Goal: Navigation & Orientation: Find specific page/section

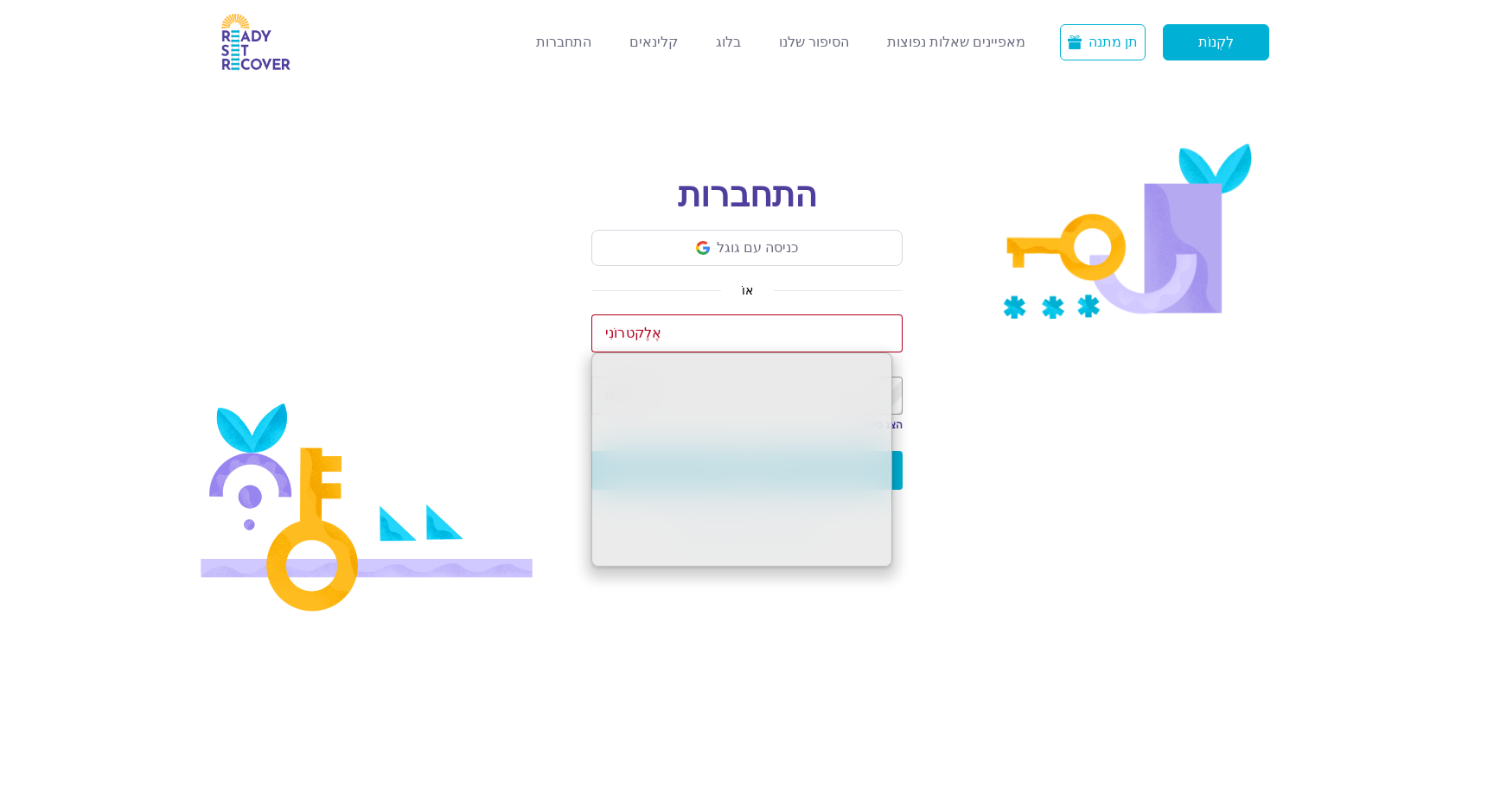
click at [260, 63] on img at bounding box center [256, 42] width 69 height 57
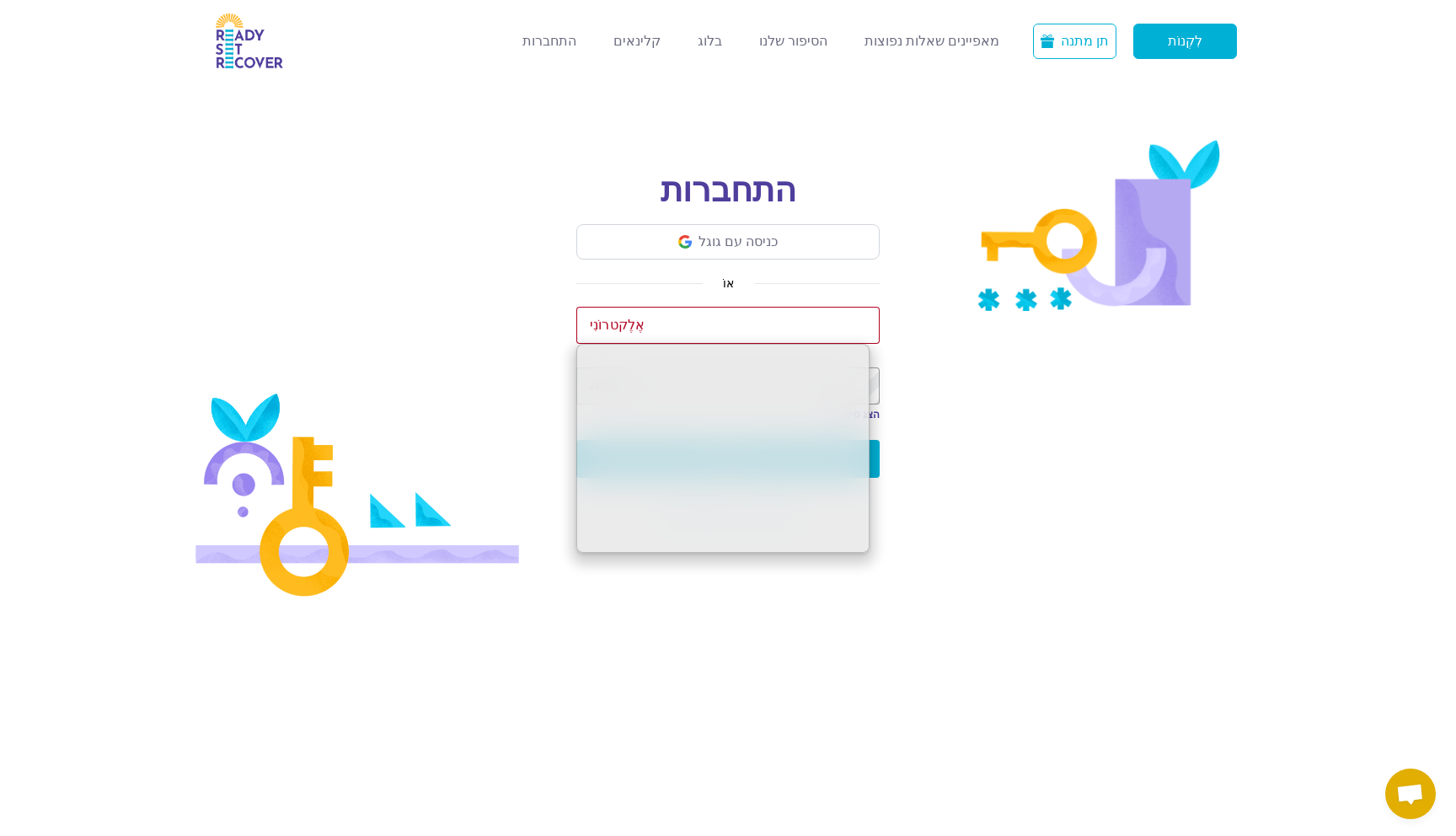
click at [448, 96] on div "התחברות כניסה עם גוגל אוֹ אֶלֶקטרוֹנִי סִיסמָה הצג סיסמה הסתר סיסמה התחברות שכח…" at bounding box center [728, 298] width 1456 height 596
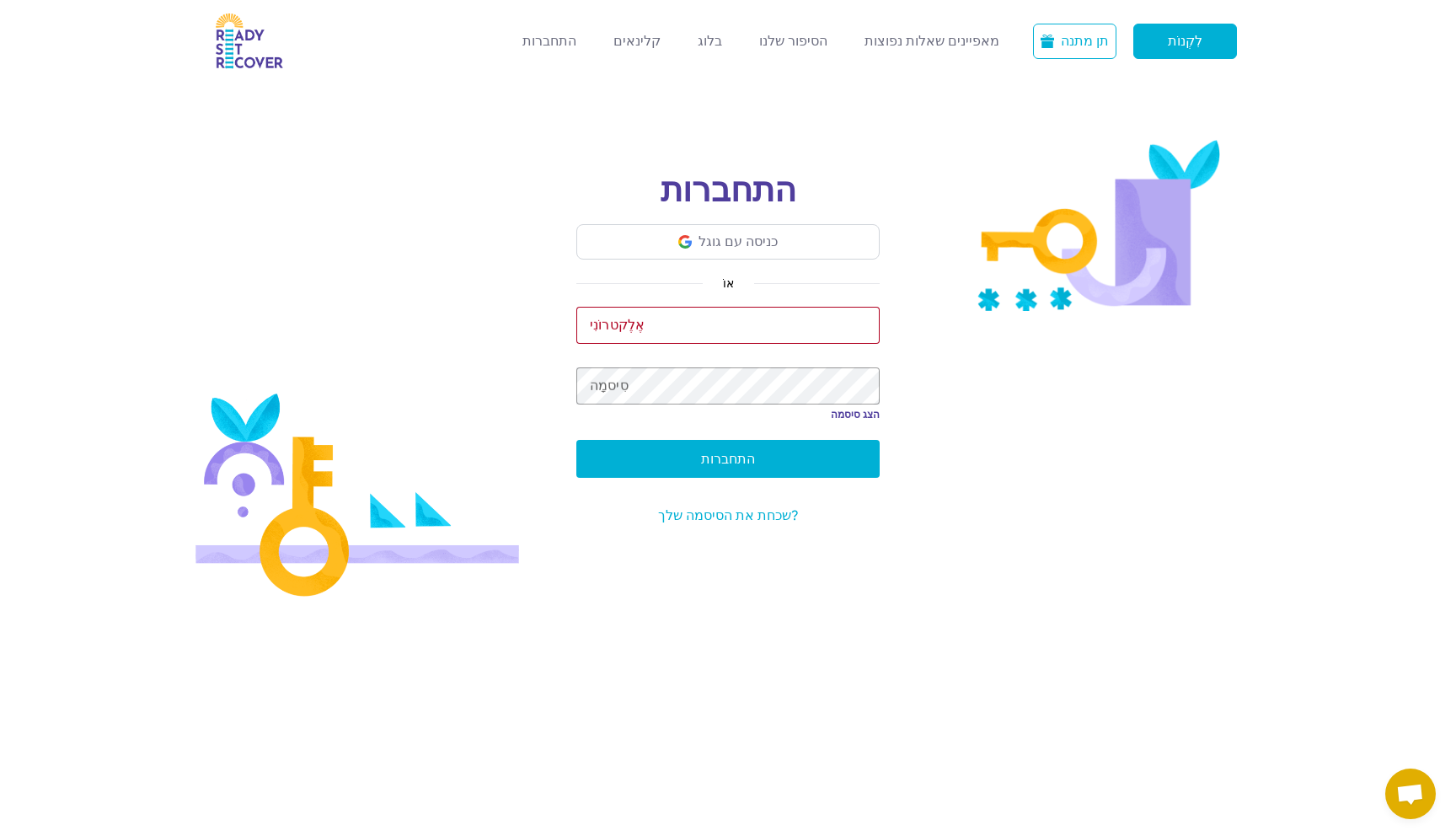
click at [448, 96] on div "התחברות כניסה עם גוגל אוֹ אֶלֶקטרוֹנִי סִיסמָה הצג סיסמה הסתר סיסמה התחברות שכח…" at bounding box center [728, 298] width 1456 height 596
click at [539, 102] on div "התחברות כניסה עם גוגל אוֹ אֶלֶקטרוֹנִי סִיסמָה הצג סיסמה הסתר סיסמה התחברות שכח…" at bounding box center [728, 298] width 1456 height 596
click at [256, 34] on img at bounding box center [250, 41] width 67 height 56
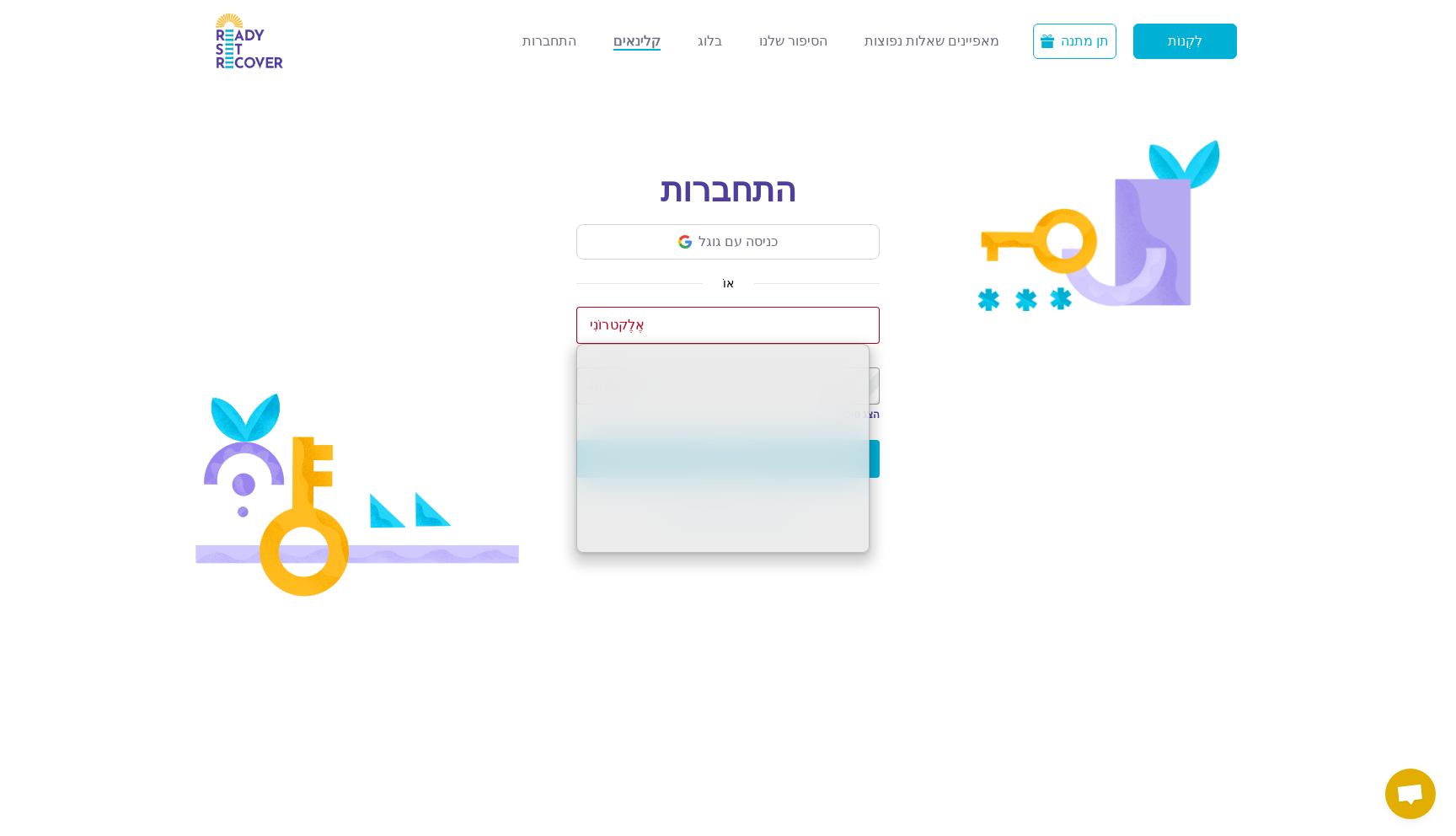
click at [653, 43] on link "קלינאים" at bounding box center [636, 41] width 48 height 18
click at [722, 40] on link "בלוג" at bounding box center [710, 41] width 24 height 18
